Goal: Information Seeking & Learning: Learn about a topic

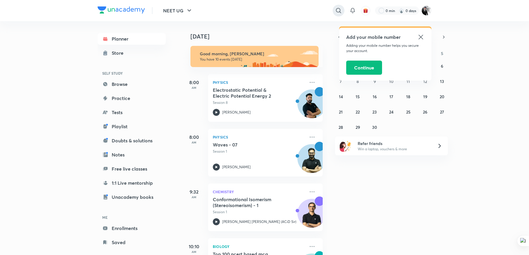
click at [339, 12] on div "​ Add your mobile number Adding your mobile number helps you secure your accoun…" at bounding box center [333, 11] width 195 height 14
click at [424, 39] on icon at bounding box center [421, 37] width 7 height 7
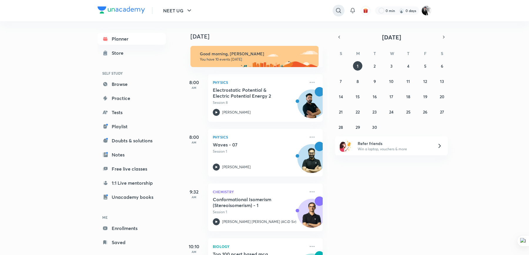
click at [340, 12] on icon at bounding box center [338, 10] width 5 height 5
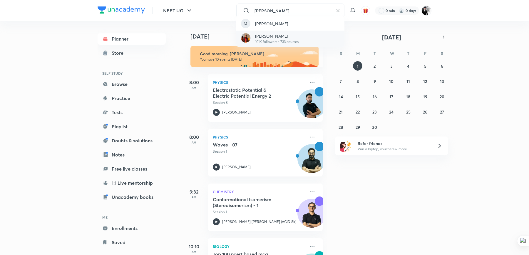
type input "[PERSON_NAME]"
click at [276, 33] on p "[PERSON_NAME]" at bounding box center [277, 36] width 44 height 6
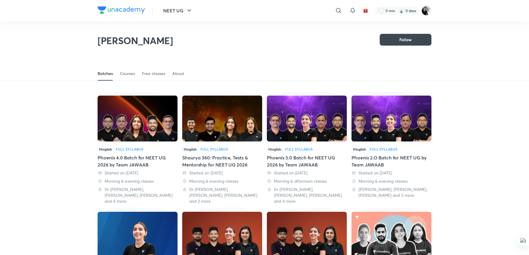
scroll to position [26, 0]
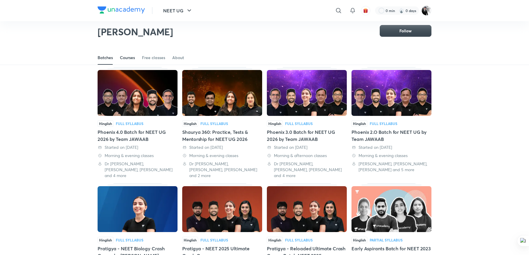
click at [128, 59] on div "Courses" at bounding box center [127, 58] width 15 height 6
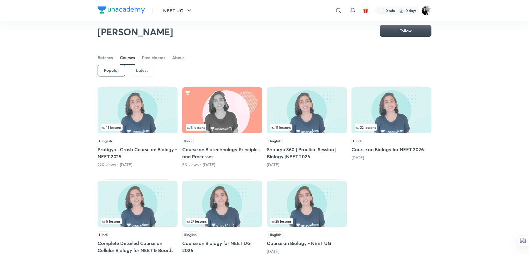
click at [146, 72] on p "Latest" at bounding box center [142, 70] width 12 height 5
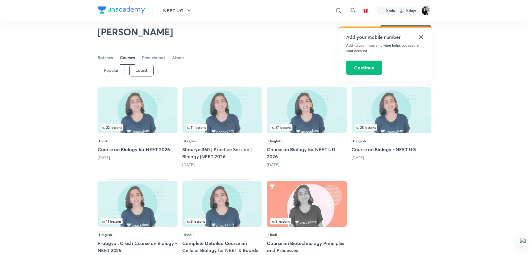
click at [157, 150] on h5 "Course on Biology for NEET 2026" at bounding box center [138, 149] width 80 height 7
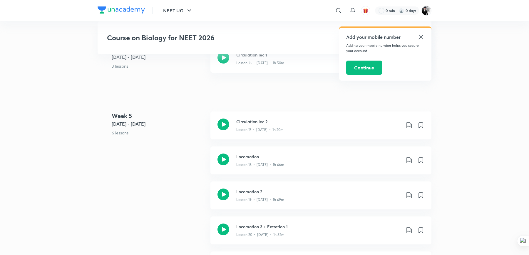
scroll to position [965, 0]
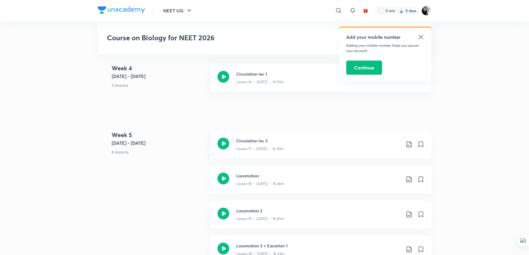
click at [420, 37] on icon at bounding box center [421, 37] width 7 height 7
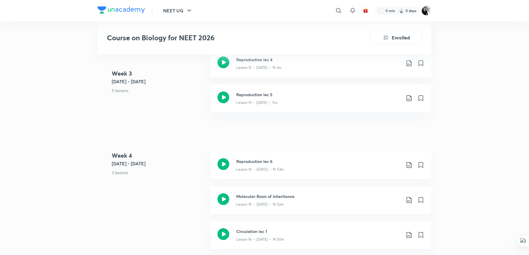
scroll to position [851, 0]
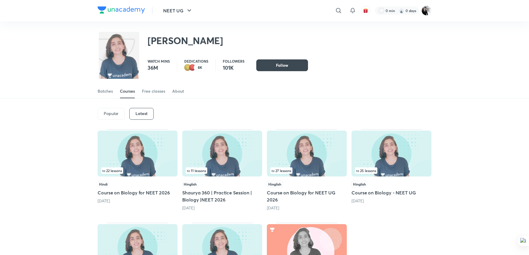
click at [209, 191] on h5 "Shaurya 360 | Practice Session | Biology |NEET 2026" at bounding box center [222, 196] width 80 height 14
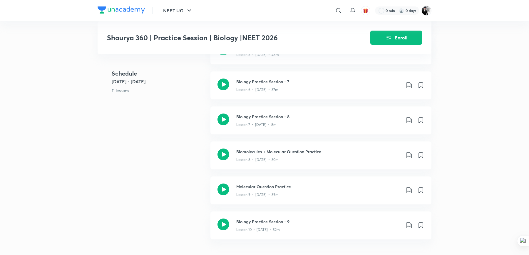
scroll to position [471, 0]
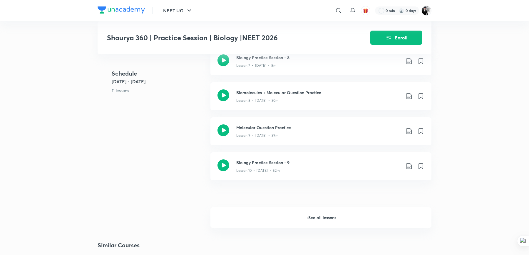
click at [329, 217] on h6 "+ See all lessons" at bounding box center [321, 217] width 221 height 21
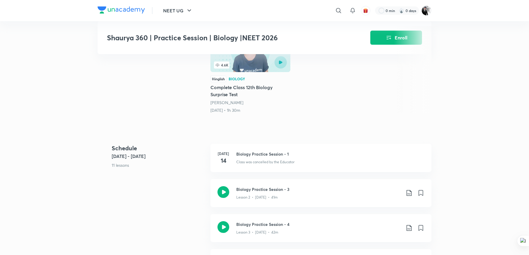
scroll to position [138, 0]
